Goal: Find specific page/section: Find specific page/section

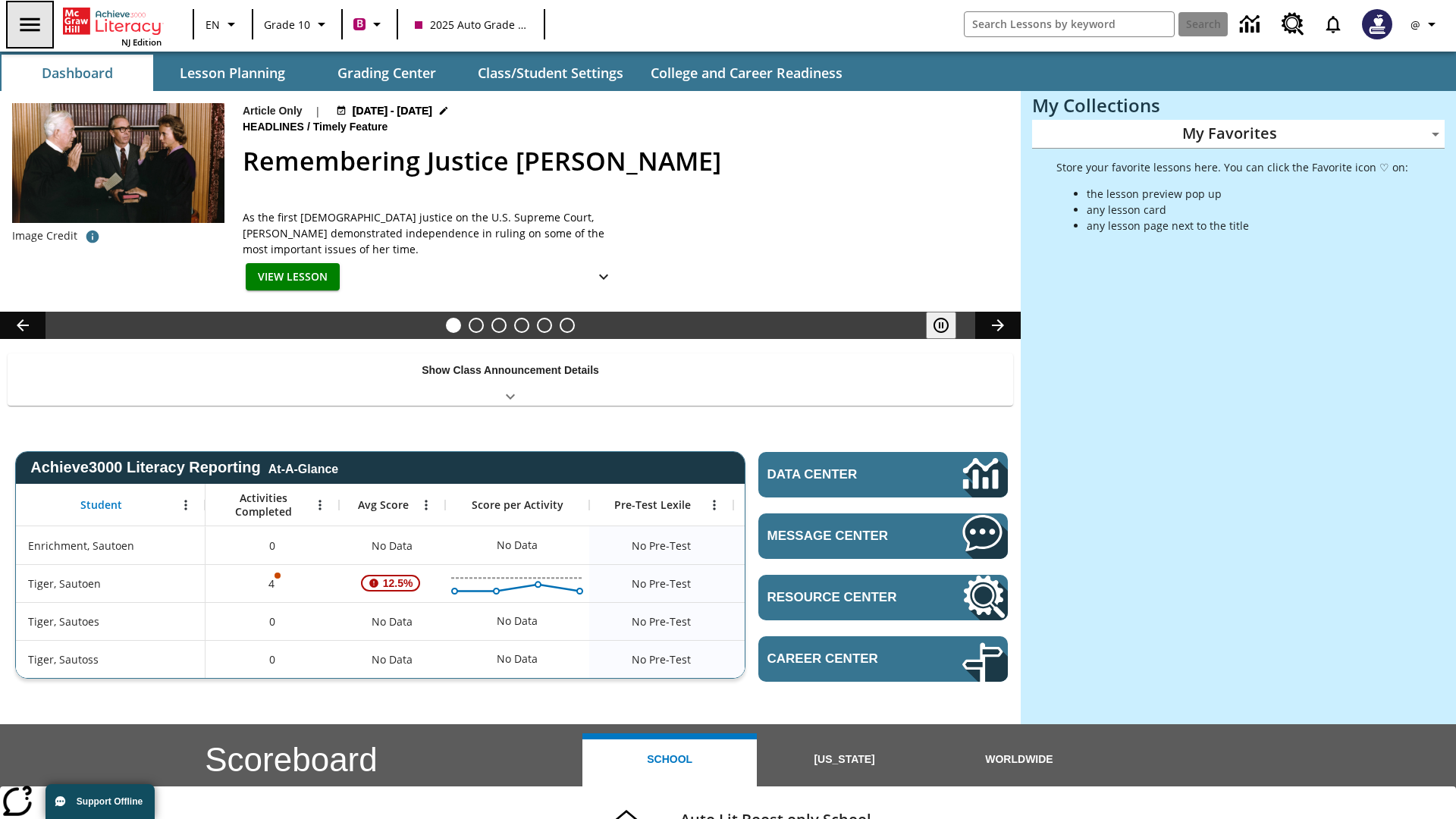
click at [28, 25] on icon "Open side menu" at bounding box center [30, 24] width 20 height 14
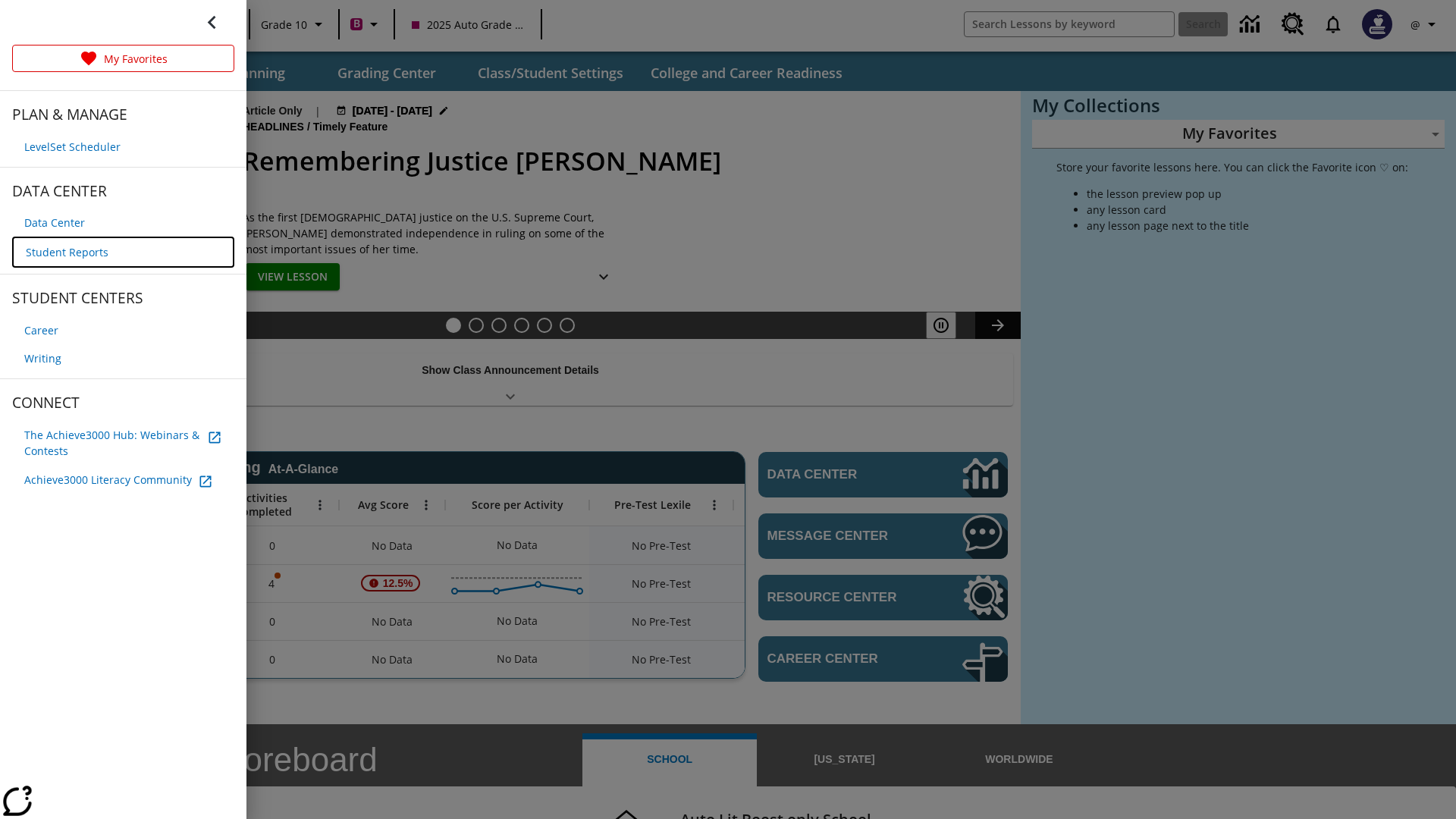
click at [66, 251] on span "Student Reports" at bounding box center [66, 251] width 83 height 15
